Goal: Task Accomplishment & Management: Manage account settings

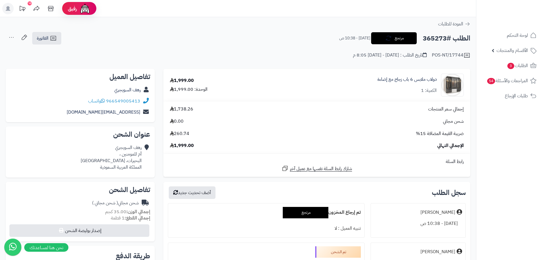
click at [428, 35] on h2 "الطلب #365273" at bounding box center [447, 39] width 48 height 12
copy h2 "365273"
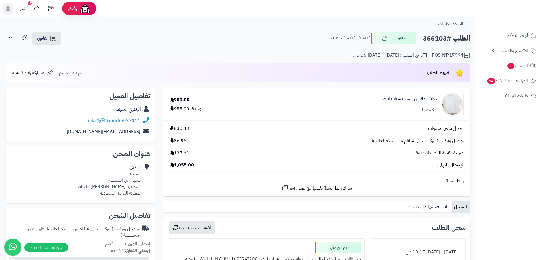
click at [433, 40] on h2 "الطلب #366103" at bounding box center [447, 39] width 48 height 12
copy h2 "366103"
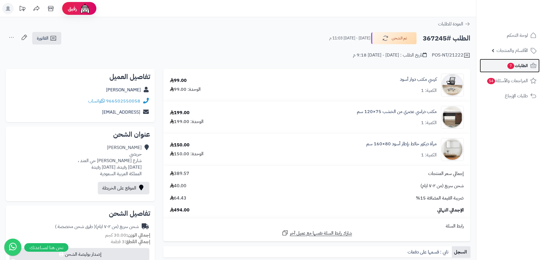
click at [526, 70] on link "الطلبات 7" at bounding box center [510, 66] width 60 height 14
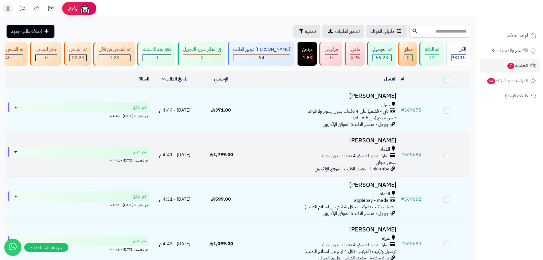
click at [275, 159] on div "تمارا - فاتورتك حتى 4 دفعات بدون فوائد" at bounding box center [322, 156] width 150 height 7
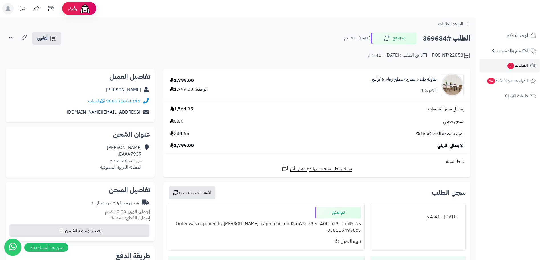
click at [518, 62] on span "الطلبات 7" at bounding box center [517, 66] width 21 height 8
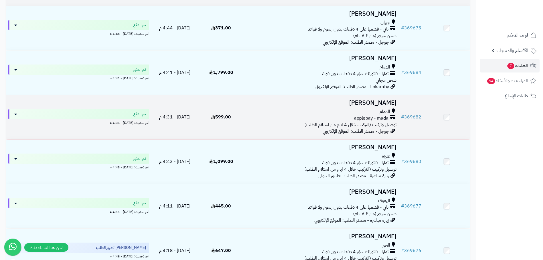
scroll to position [86, 0]
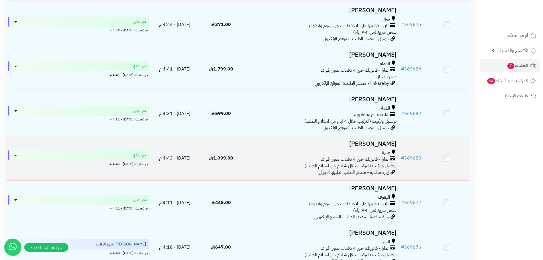
click at [285, 163] on div "تمارا - فاتورتك حتى 4 دفعات بدون فوائد" at bounding box center [322, 159] width 150 height 7
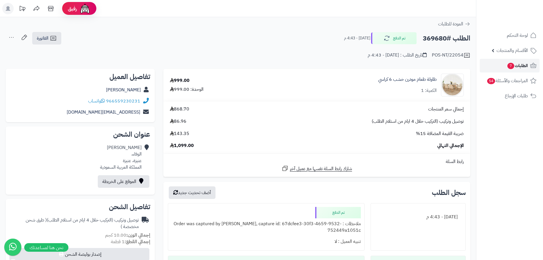
click at [526, 64] on span "الطلبات 7" at bounding box center [517, 66] width 21 height 8
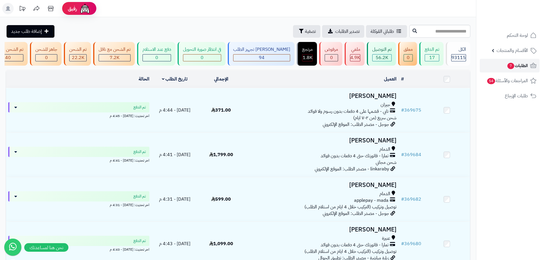
click at [515, 59] on link "الطلبات 7" at bounding box center [510, 66] width 60 height 14
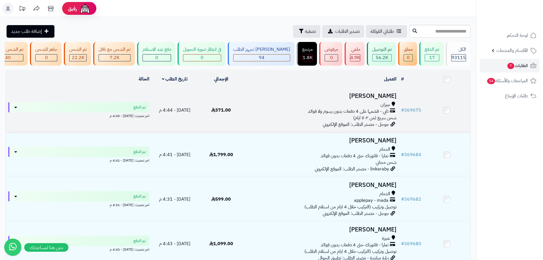
click at [232, 114] on td "371.00" at bounding box center [221, 110] width 46 height 44
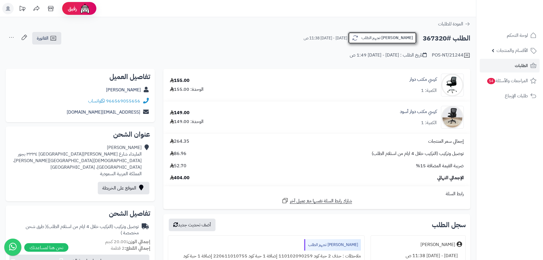
click at [394, 40] on button "جاري تجهيز الطلب" at bounding box center [382, 38] width 69 height 12
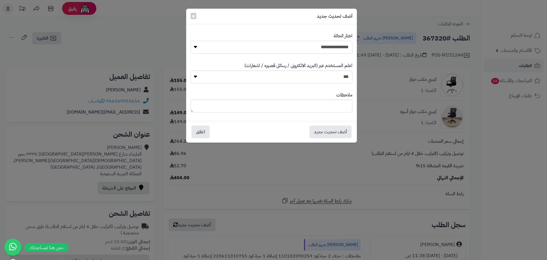
click at [338, 49] on select "**********" at bounding box center [272, 47] width 162 height 13
select select "*"
click at [191, 41] on select "**********" at bounding box center [272, 47] width 162 height 13
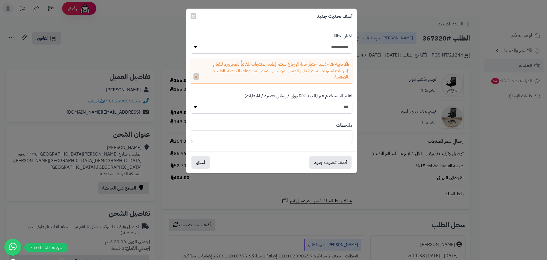
click at [323, 110] on select "*** **" at bounding box center [272, 107] width 162 height 13
select select "*"
click at [191, 101] on select "*** **" at bounding box center [272, 107] width 162 height 13
click at [191, 160] on div "أضف تحديث جديد اغلاق" at bounding box center [272, 162] width 162 height 13
click at [196, 161] on button "اغلاق" at bounding box center [201, 162] width 18 height 13
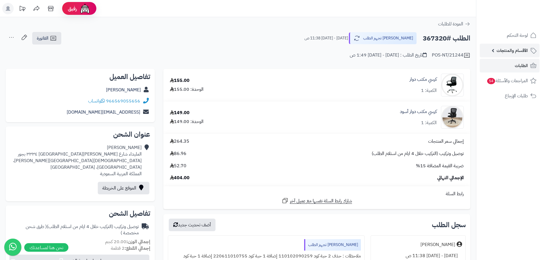
click at [514, 56] on link "الأقسام والمنتجات" at bounding box center [510, 51] width 60 height 14
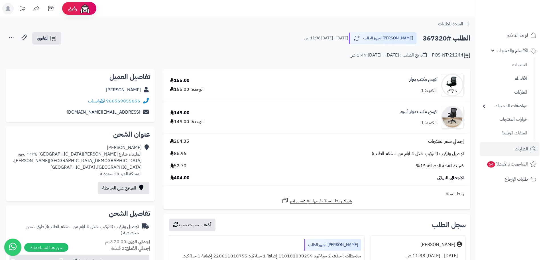
click at [437, 40] on h2 "الطلب #367320" at bounding box center [447, 39] width 48 height 12
copy h2 "367320"
click at [402, 42] on button "جاري تجهيز الطلب" at bounding box center [382, 38] width 69 height 12
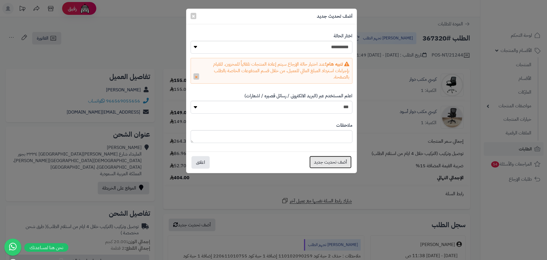
click at [332, 165] on button "أضف تحديث جديد" at bounding box center [331, 162] width 42 height 13
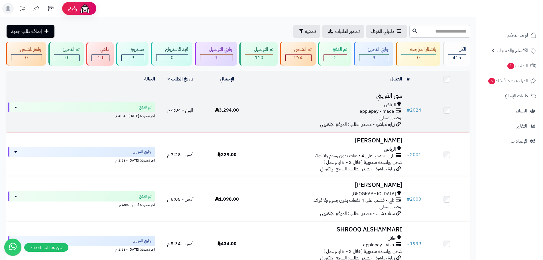
click at [345, 121] on span "زيارة مباشرة - مصدر الطلب: الموقع الإلكتروني" at bounding box center [357, 124] width 75 height 7
click at [277, 110] on div "applepay - mada" at bounding box center [327, 111] width 150 height 7
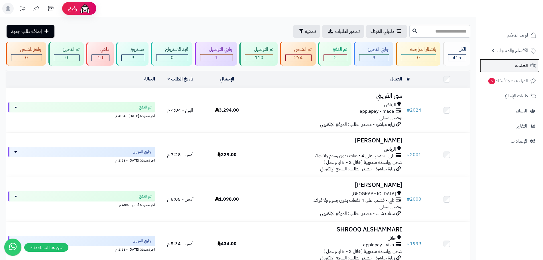
click at [513, 62] on link "الطلبات" at bounding box center [510, 66] width 60 height 14
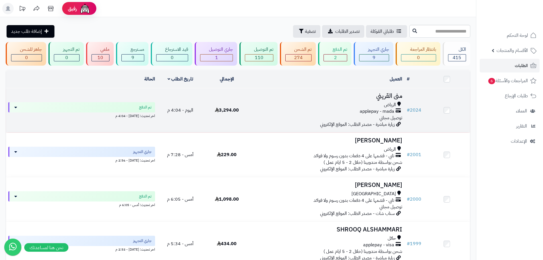
click at [293, 113] on div "applepay - mada" at bounding box center [327, 111] width 150 height 7
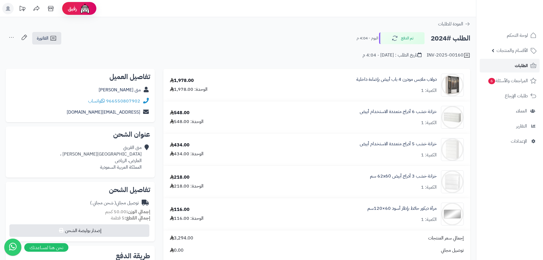
click at [528, 65] on span "الطلبات" at bounding box center [521, 66] width 13 height 8
